Goal: Entertainment & Leisure: Consume media (video, audio)

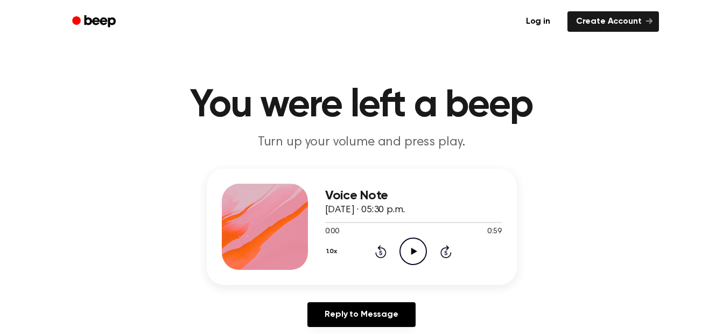
click at [411, 253] on icon "Play Audio" at bounding box center [413, 251] width 27 height 27
click at [412, 253] on icon at bounding box center [415, 251] width 6 height 7
click at [354, 222] on div at bounding box center [413, 222] width 177 height 1
click at [411, 255] on icon "Play Audio" at bounding box center [413, 251] width 27 height 27
